Goal: Check status: Check status

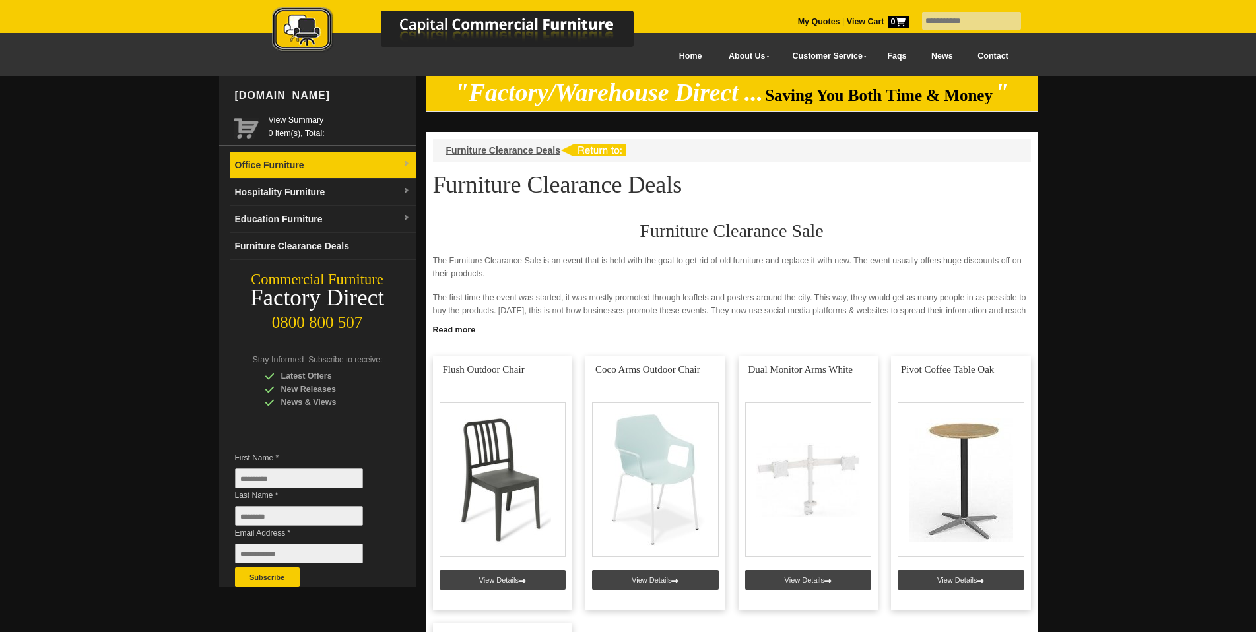
click at [325, 169] on link "Office Furniture" at bounding box center [323, 165] width 186 height 27
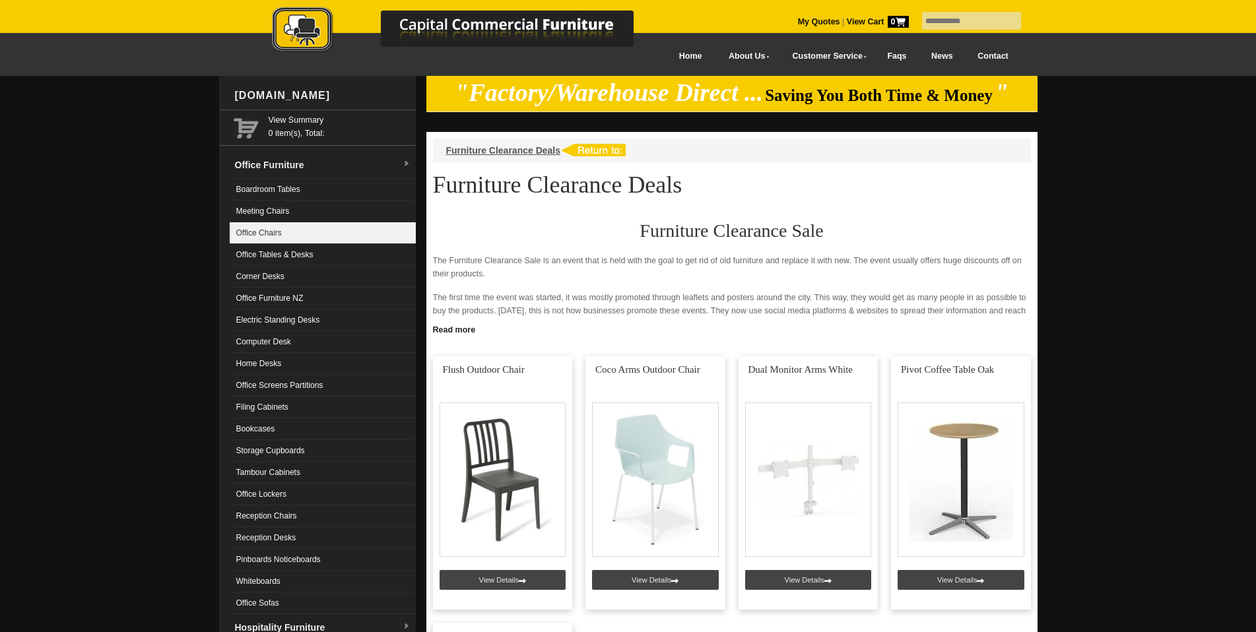
click at [300, 230] on link "Office Chairs" at bounding box center [323, 233] width 186 height 22
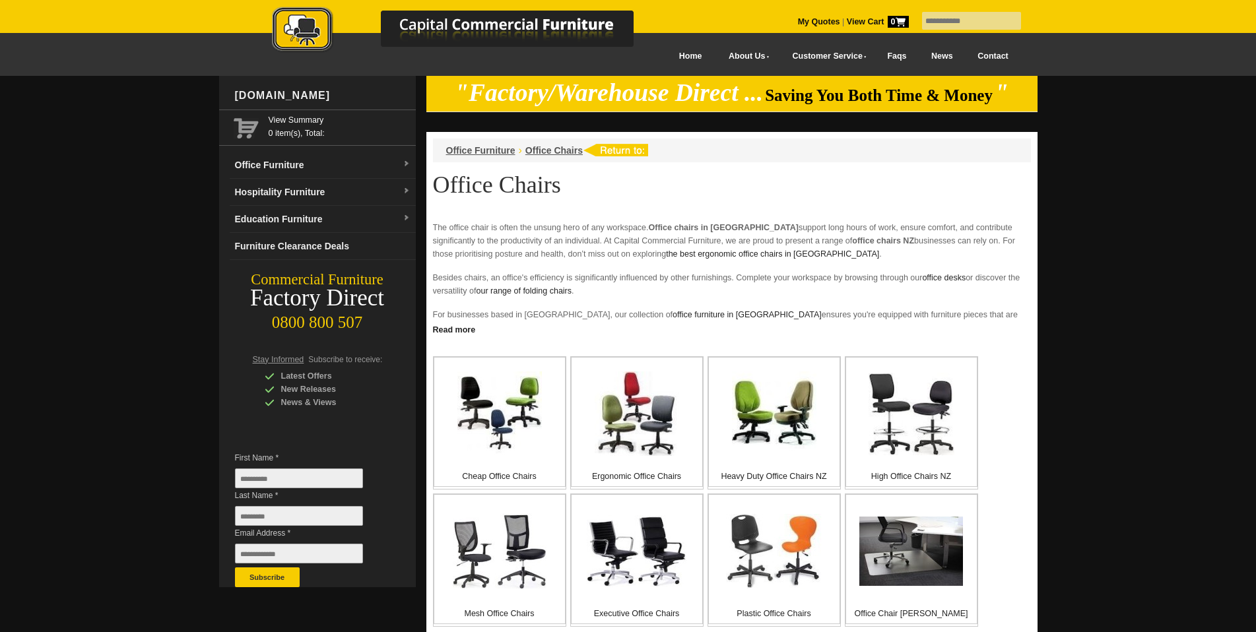
scroll to position [132, 0]
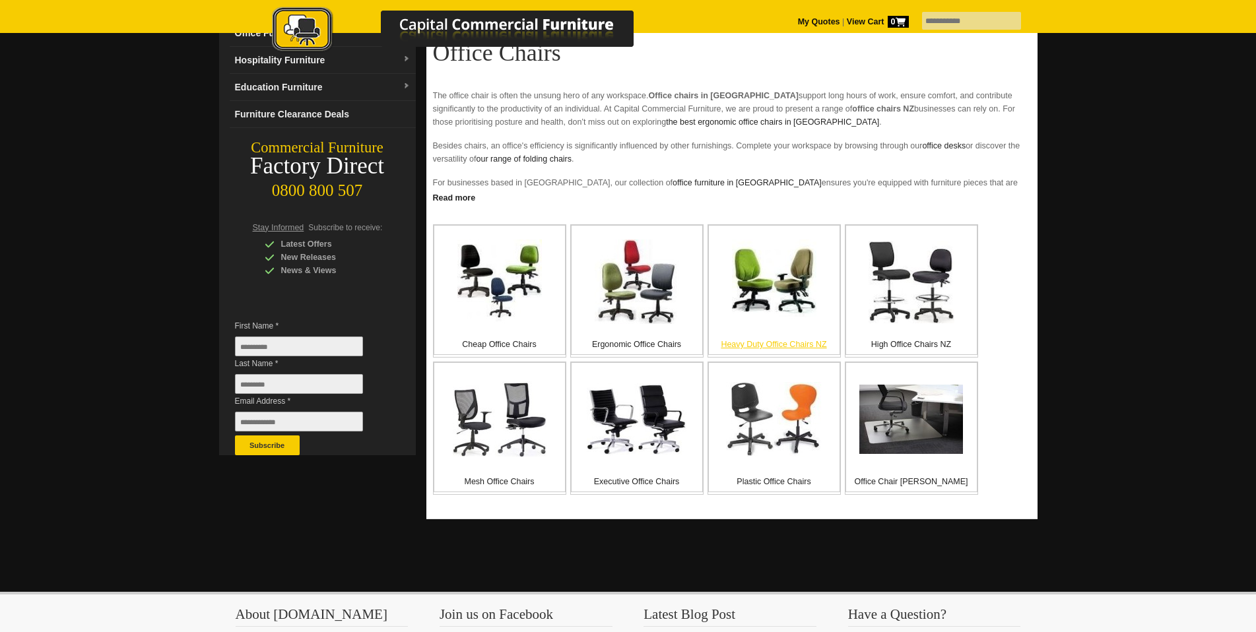
click at [788, 293] on img at bounding box center [774, 282] width 85 height 85
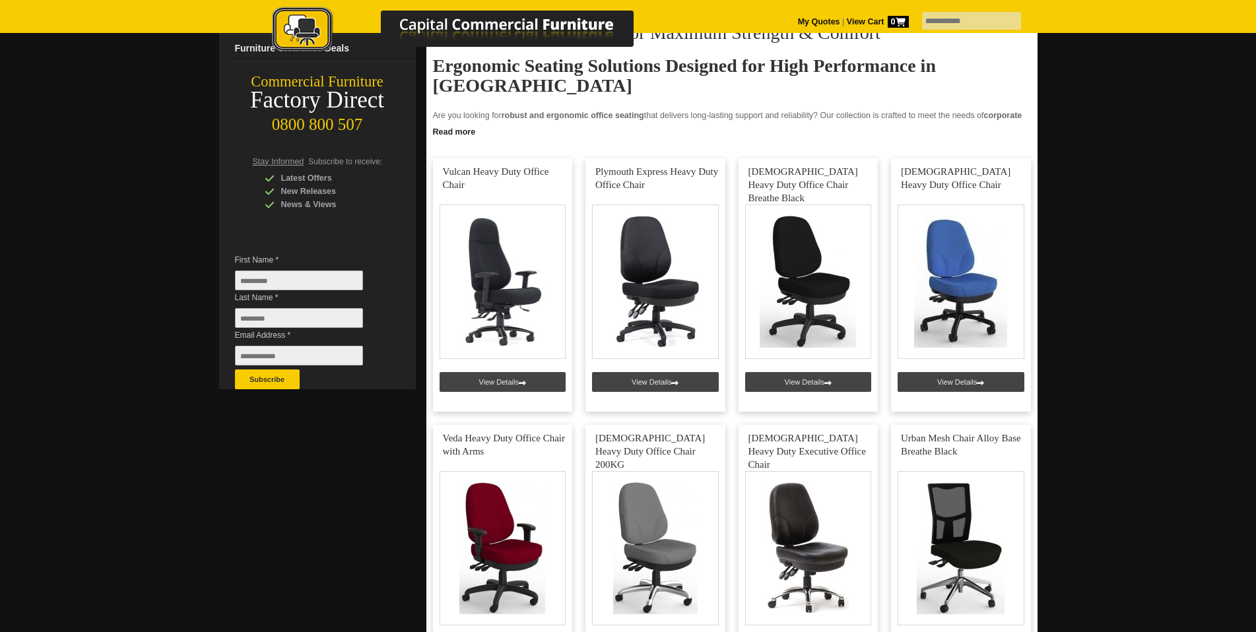
scroll to position [264, 0]
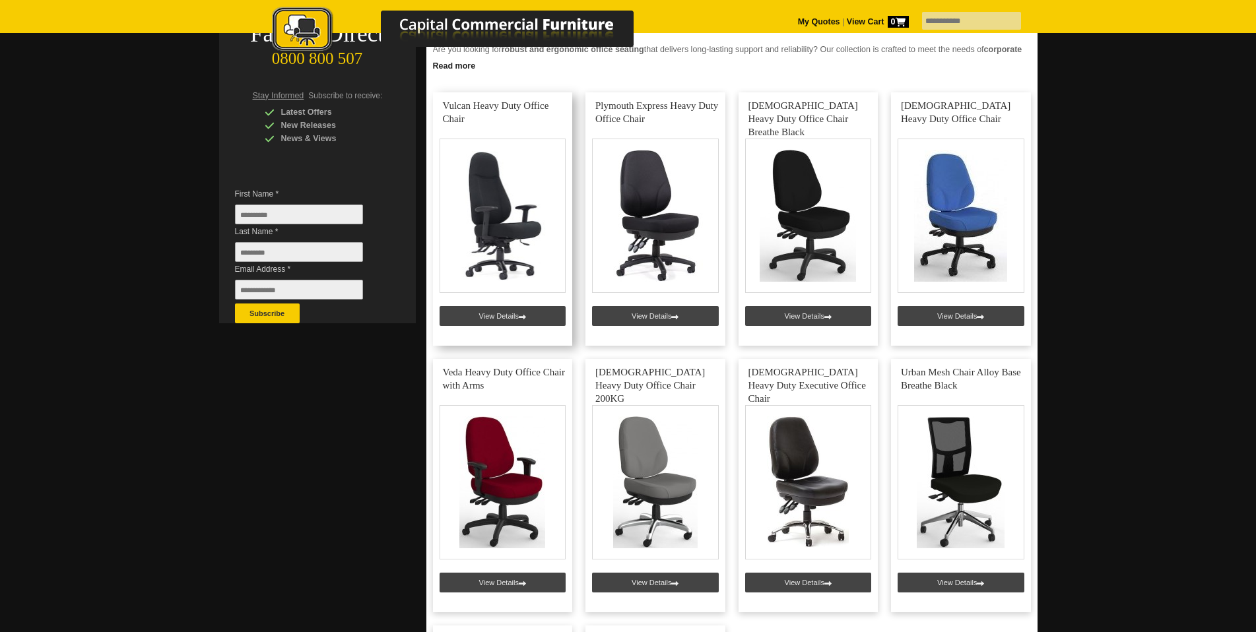
click at [486, 321] on link at bounding box center [503, 219] width 140 height 254
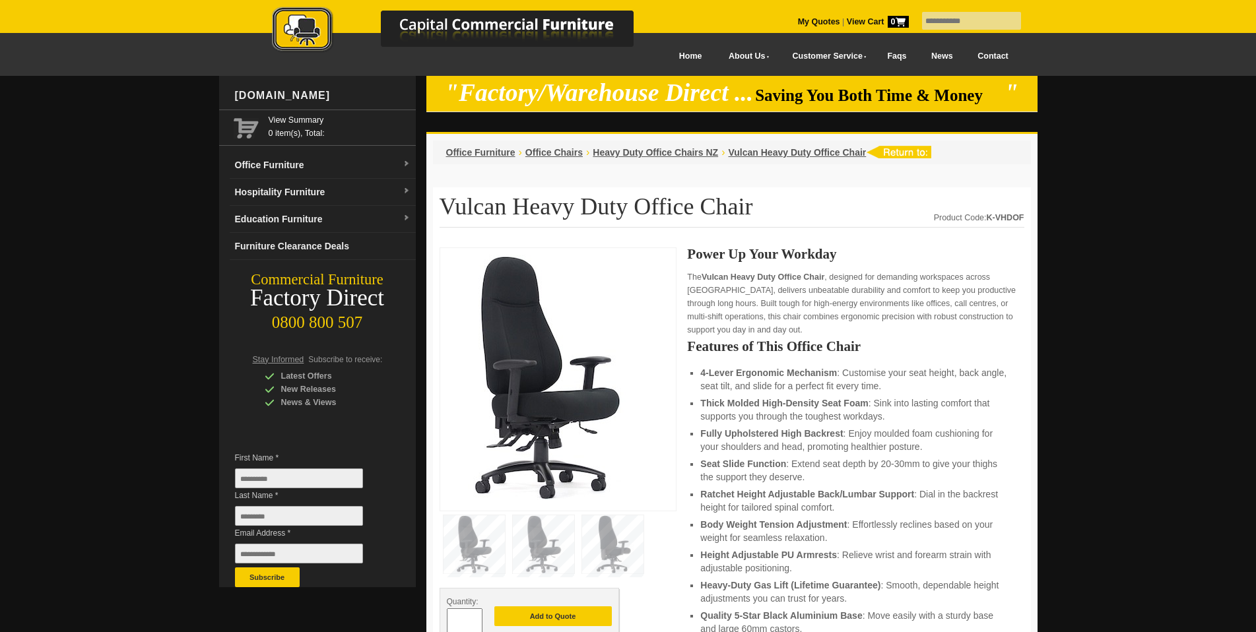
scroll to position [66, 0]
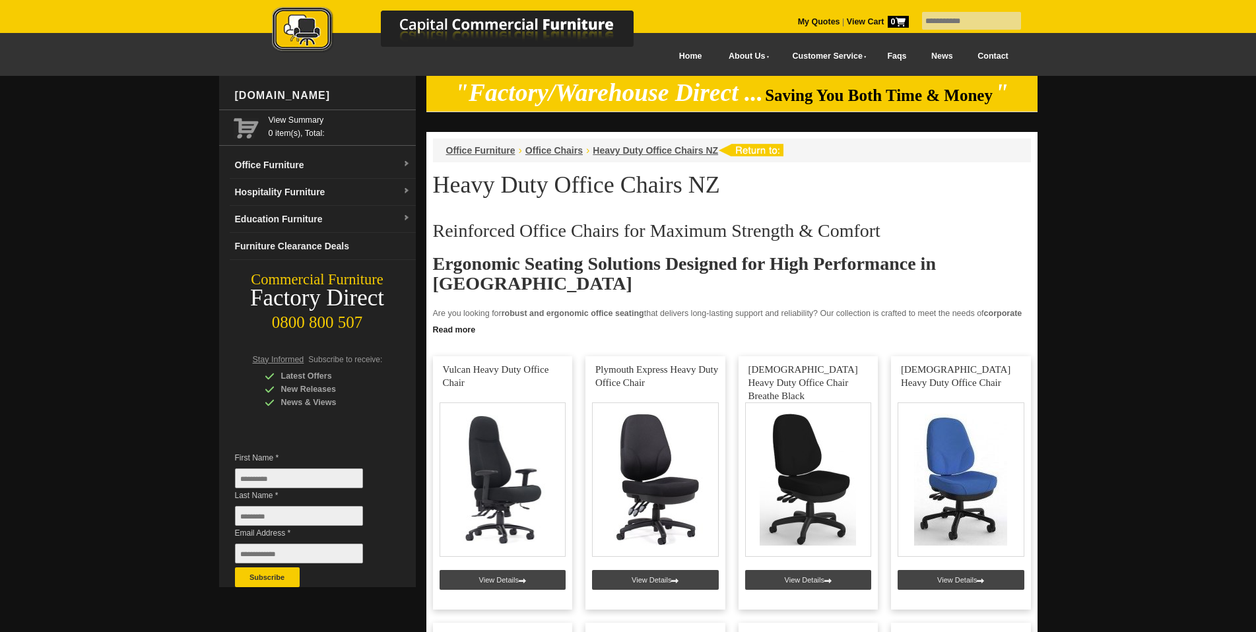
click at [803, 23] on link "My Quotes" at bounding box center [819, 21] width 42 height 9
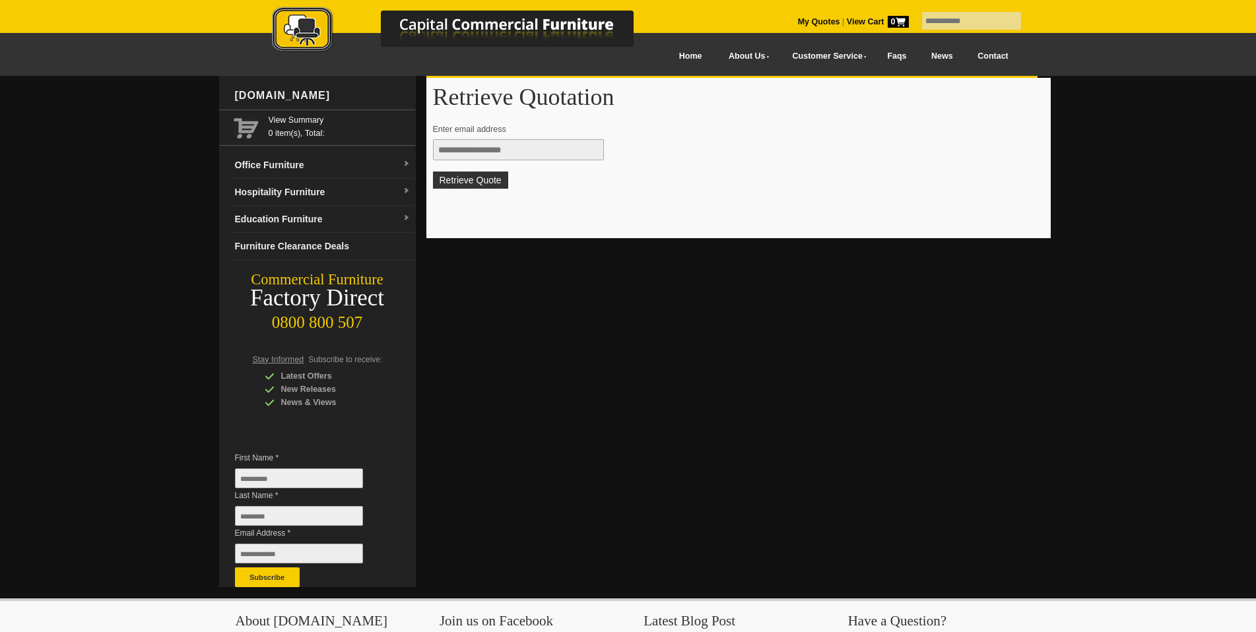
click at [547, 155] on input "text" at bounding box center [518, 149] width 171 height 21
type input "**********"
click at [498, 176] on button "Retrieve Quote" at bounding box center [470, 180] width 75 height 17
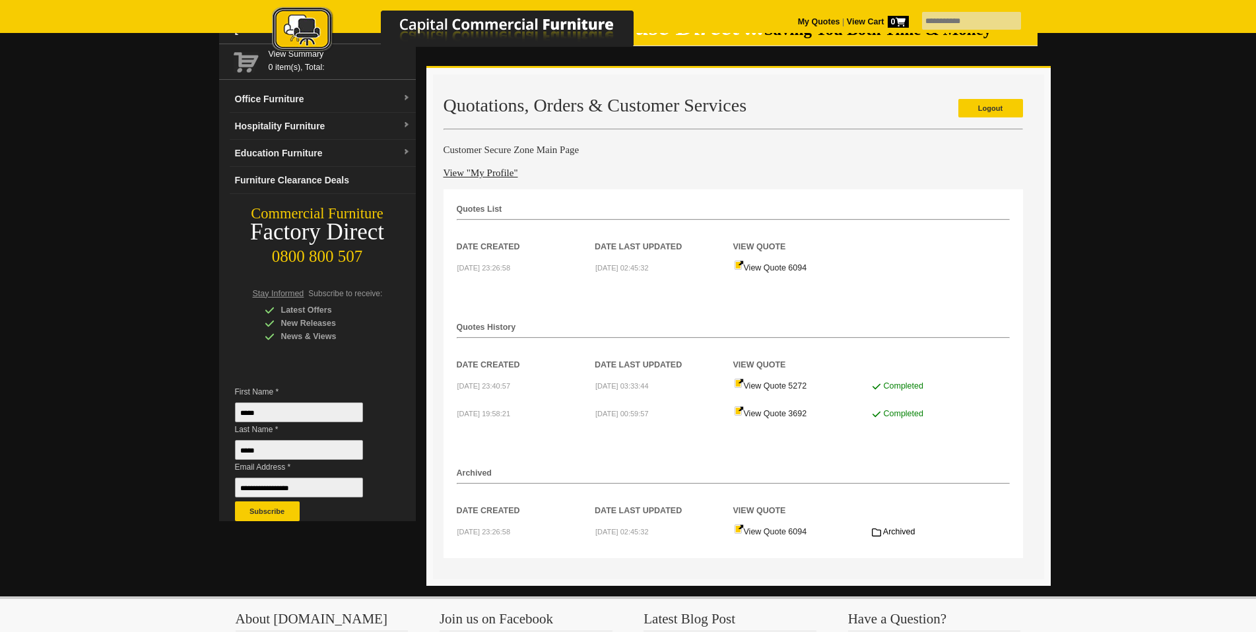
scroll to position [132, 0]
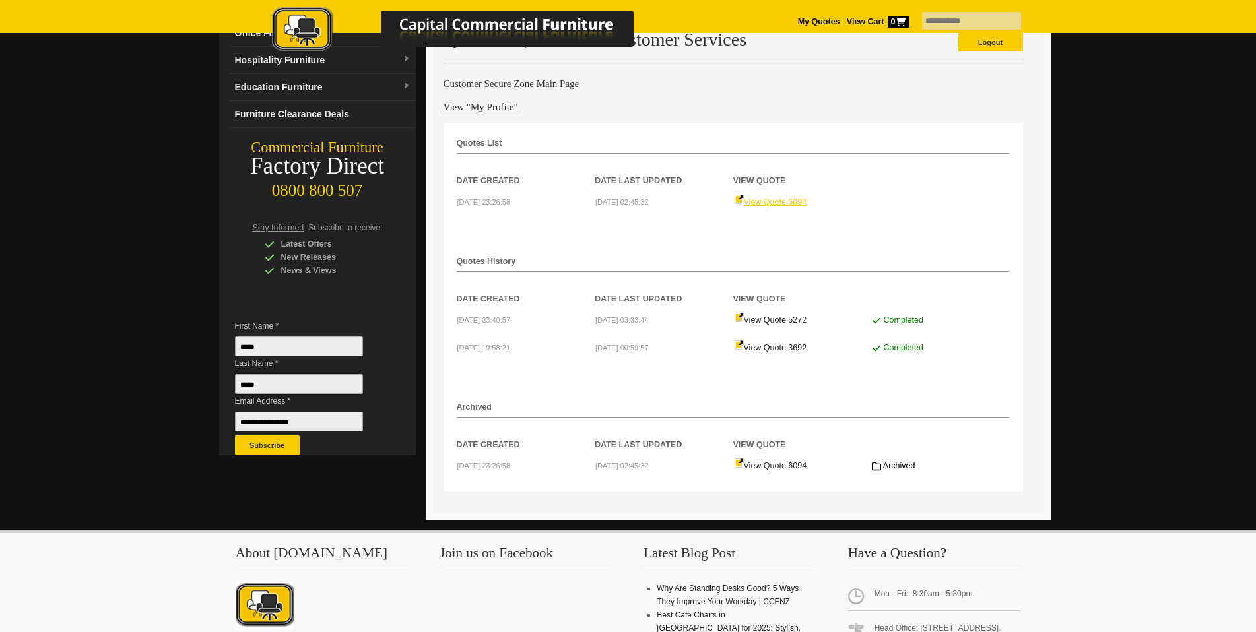
click at [771, 200] on link "View Quote 6094" at bounding box center [770, 201] width 73 height 9
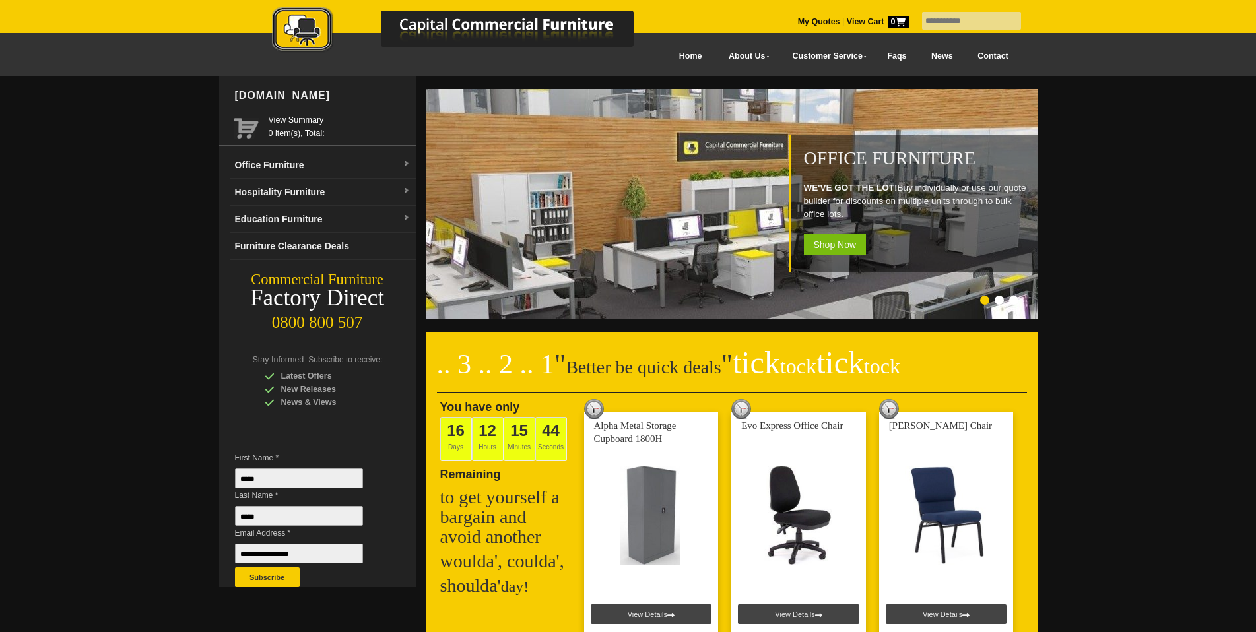
paste input "**********"
type input "**********"
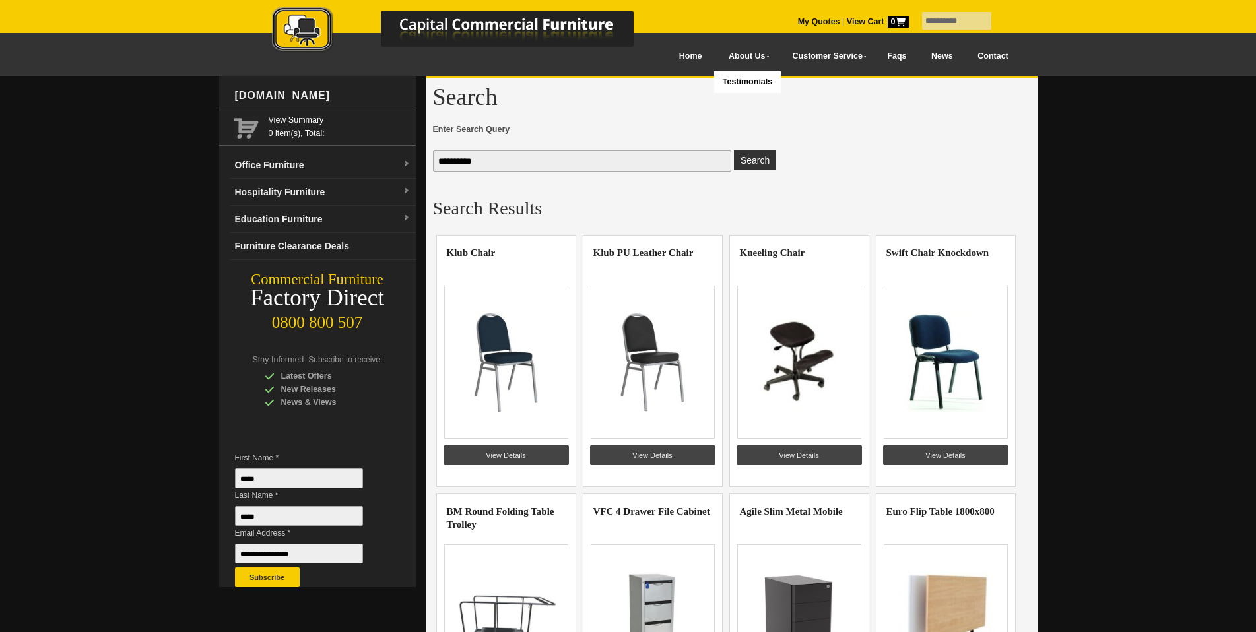
click at [658, 52] on img at bounding box center [467, 31] width 462 height 48
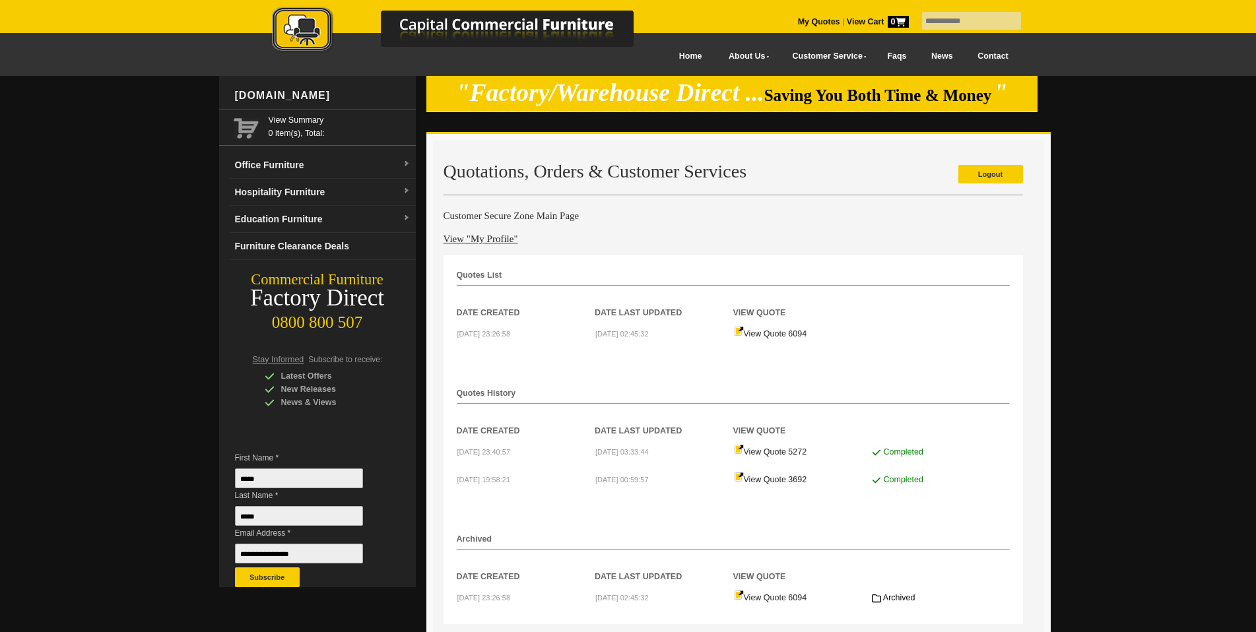
scroll to position [132, 0]
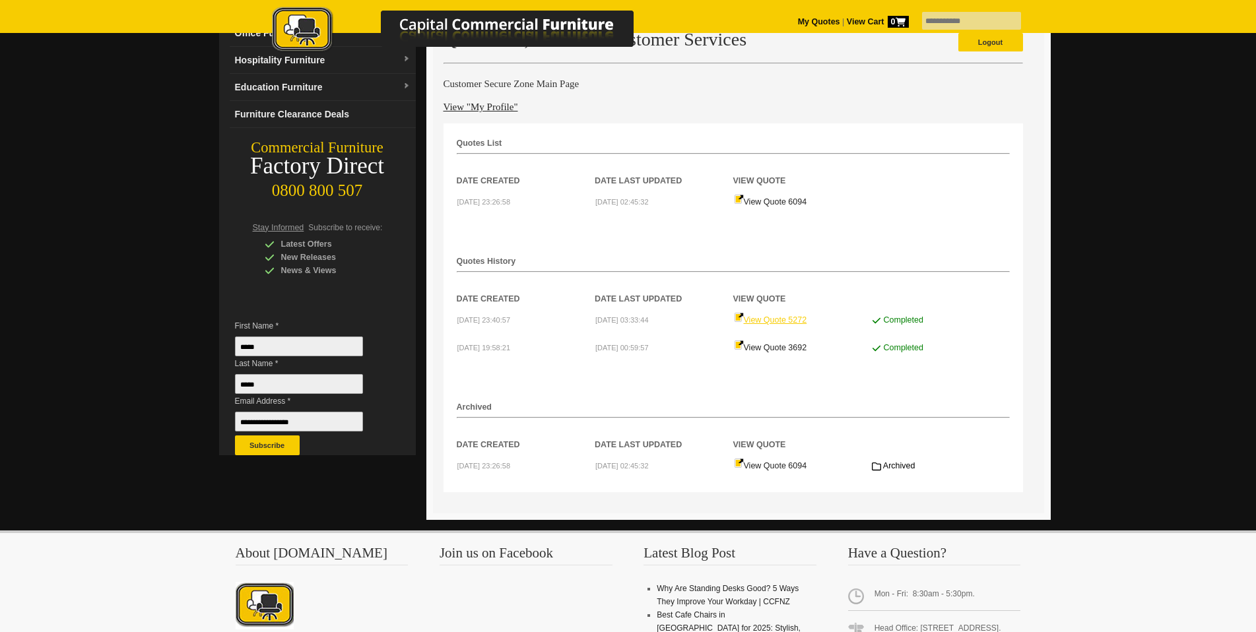
click at [786, 321] on link "View Quote 5272" at bounding box center [770, 320] width 73 height 9
click at [648, 347] on small "2023-08-29 00:59:57" at bounding box center [622, 348] width 53 height 8
click at [772, 343] on td "View Quote 3692" at bounding box center [802, 347] width 139 height 28
click at [778, 348] on link "View Quote 3692" at bounding box center [770, 347] width 73 height 9
click at [762, 465] on link "View Quote 6094" at bounding box center [770, 465] width 73 height 9
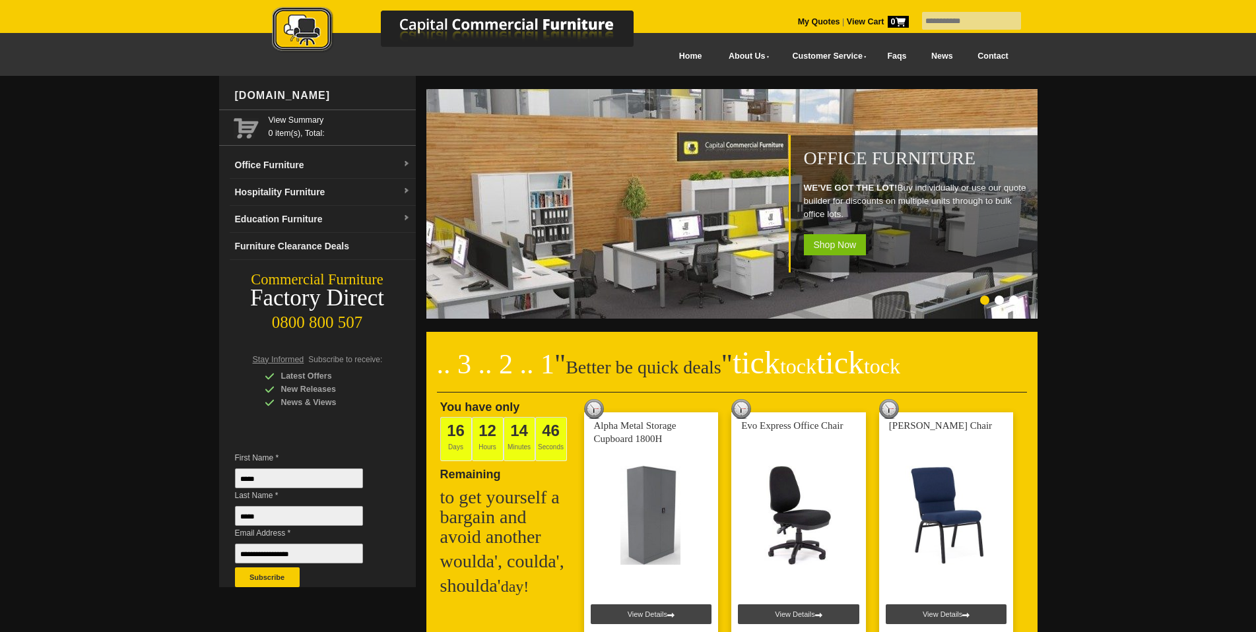
scroll to position [264, 0]
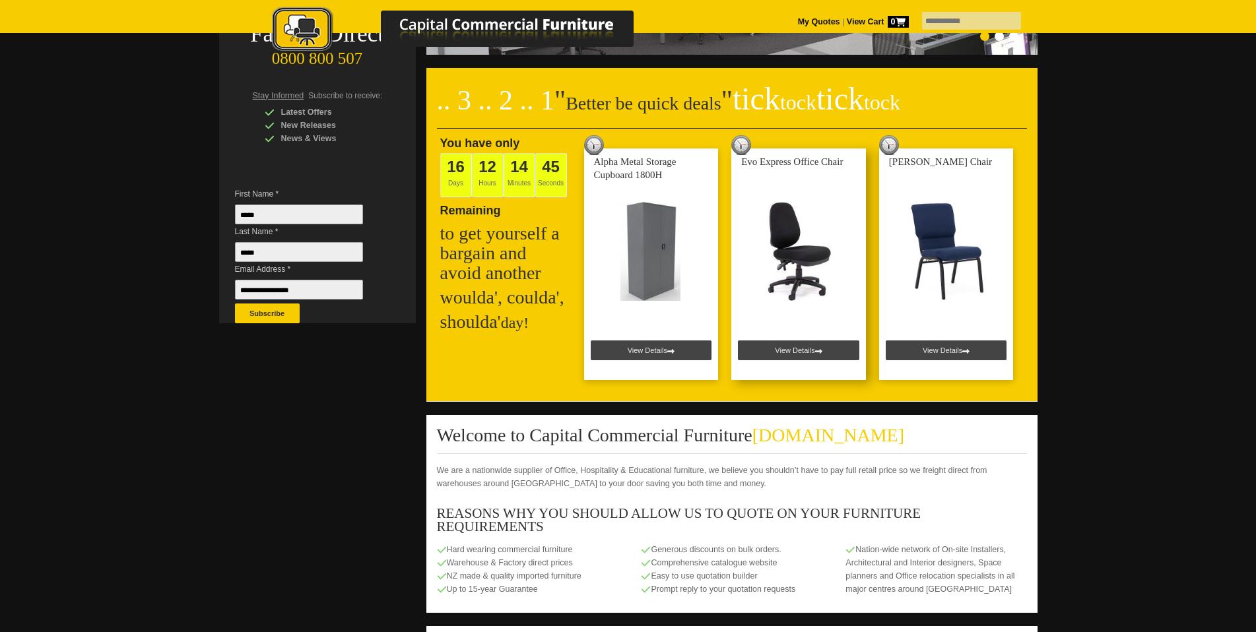
click at [796, 357] on link at bounding box center [799, 265] width 135 height 232
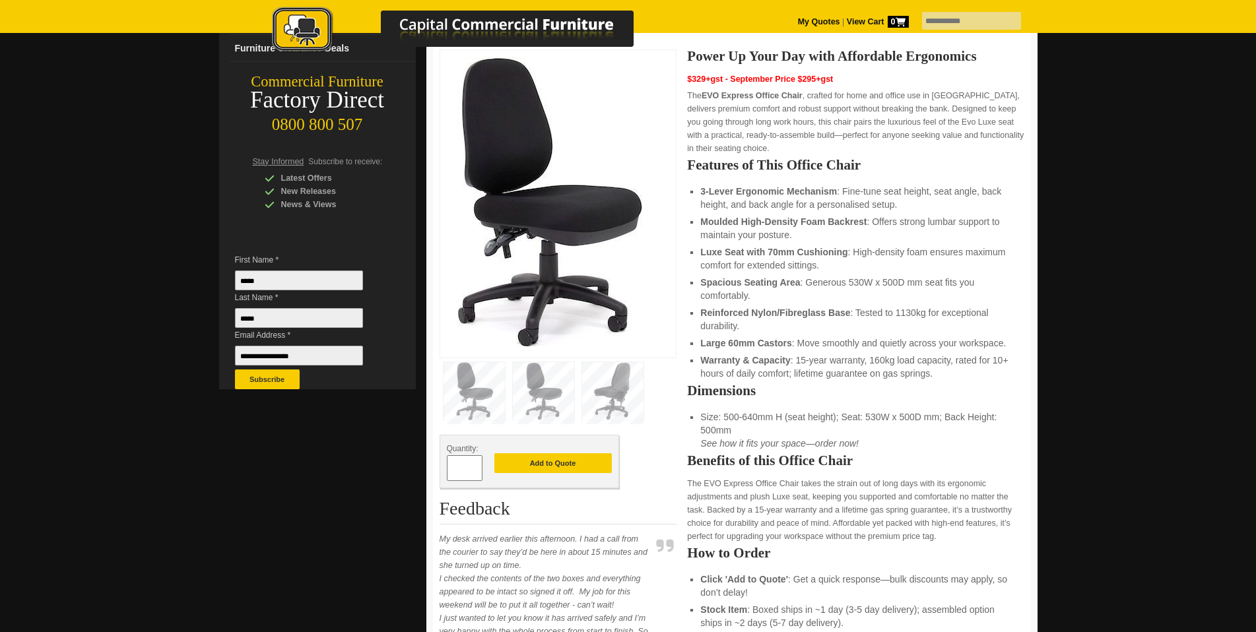
scroll to position [330, 0]
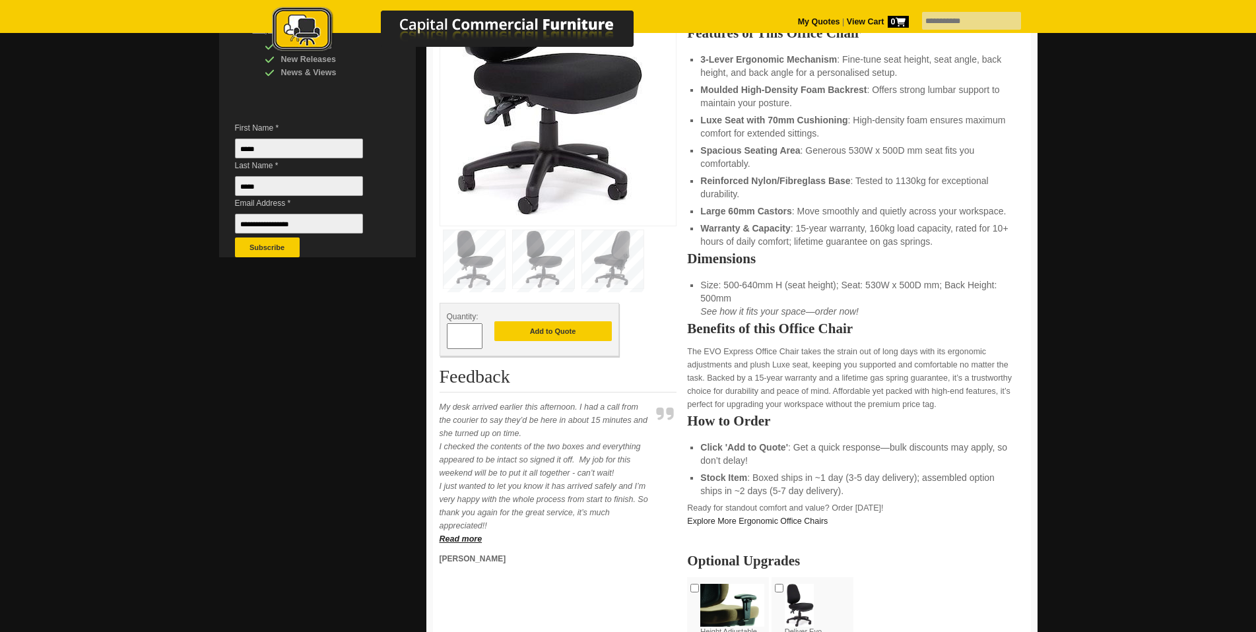
click at [5, 626] on div at bounding box center [628, 460] width 1256 height 1429
